Goal: Contribute content

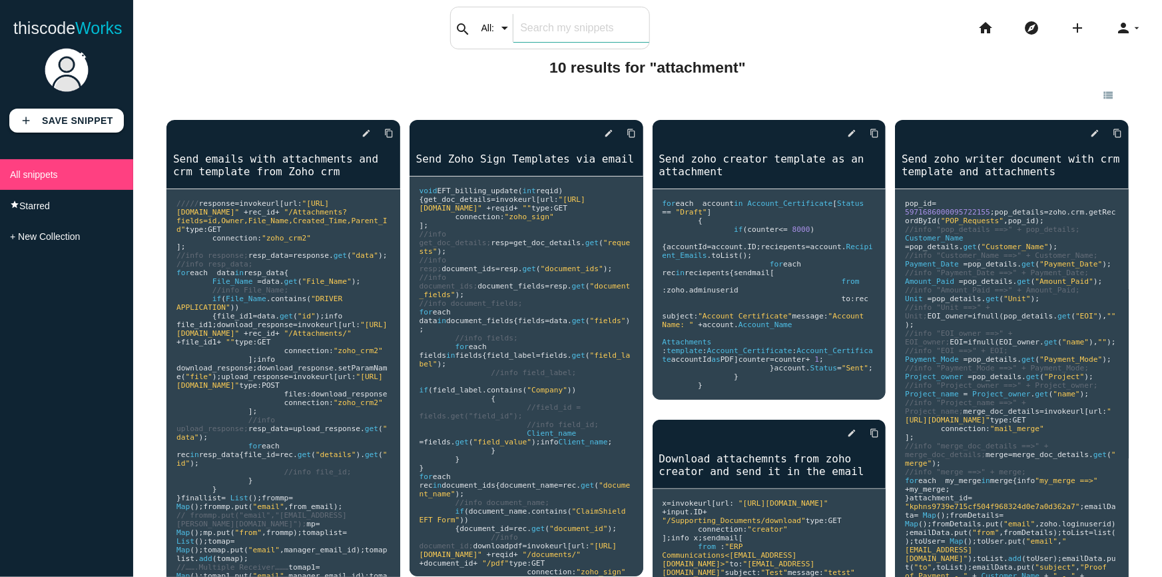
click at [518, 24] on div "search All: All: Code: Title: Tag: All: Code: Title: Tag:" at bounding box center [550, 28] width 200 height 43
type input "COQL"
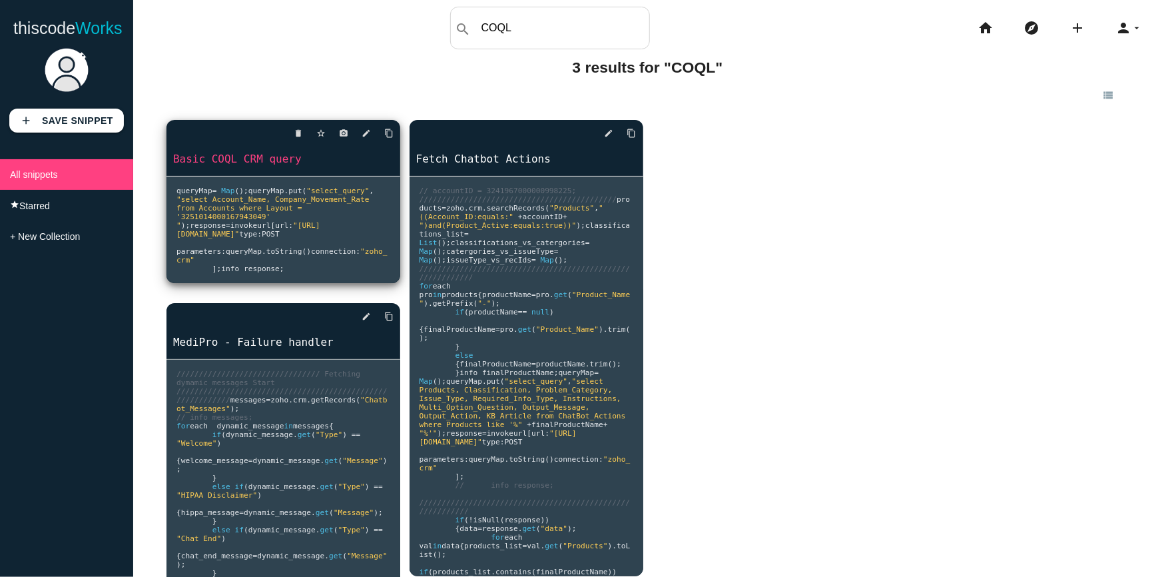
click at [364, 260] on pre "queryMap = Map (); queryMap . put ( "select_query" , "select Account_Name, Comp…" at bounding box center [284, 230] width 234 height 107
click at [365, 133] on icon "edit" at bounding box center [366, 133] width 9 height 24
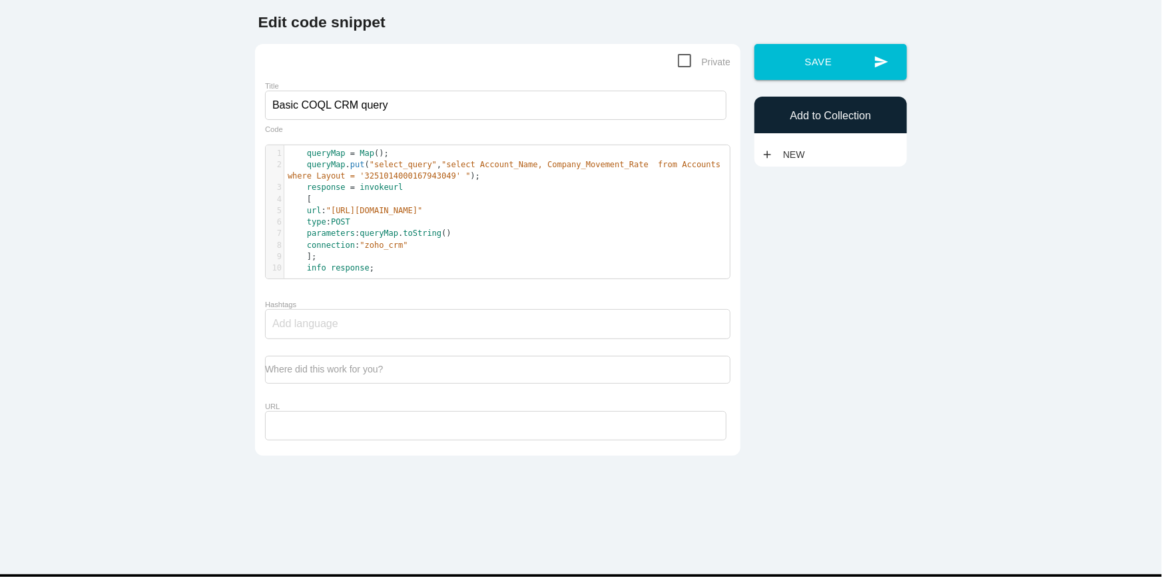
scroll to position [4, 0]
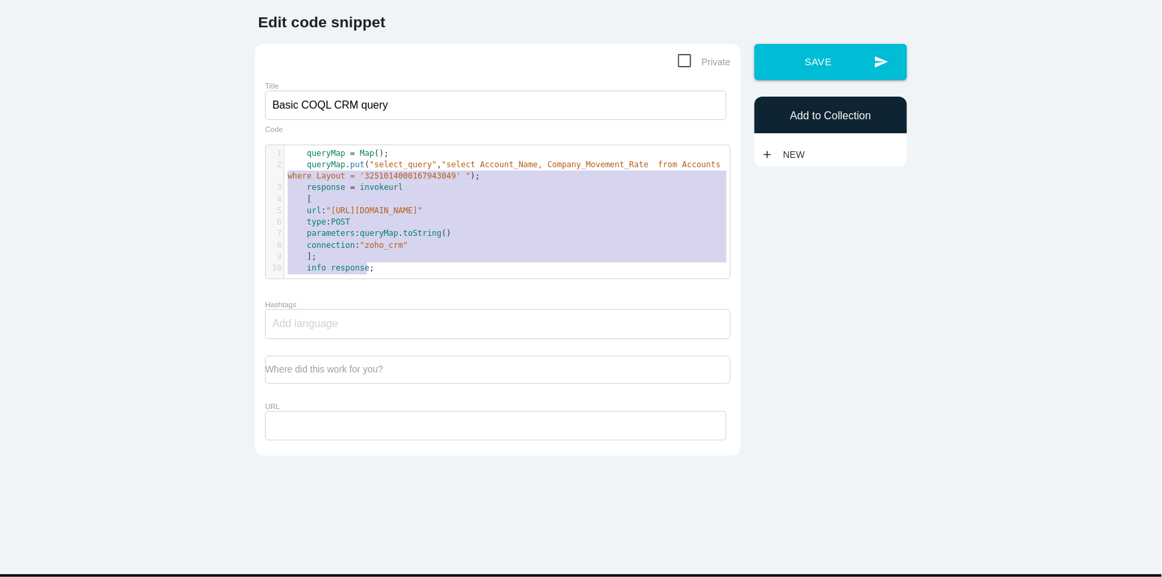
type textarea "queryMap = Map(); queryMap.put("select_query", "select Account_Name, Company_Mo…"
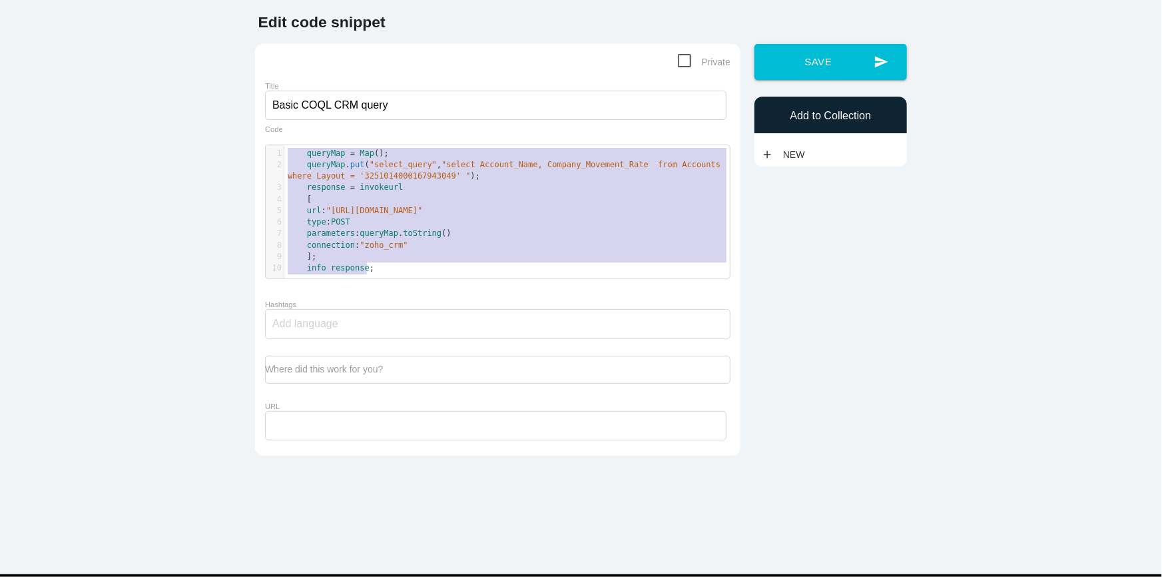
drag, startPoint x: 375, startPoint y: 267, endPoint x: 260, endPoint y: 156, distance: 160.2
click at [260, 156] on div "Private Title Basic COQL CRM query queryMap = Map(); queryMap.put("select_query…" at bounding box center [498, 250] width 486 height 412
